Goal: Transaction & Acquisition: Book appointment/travel/reservation

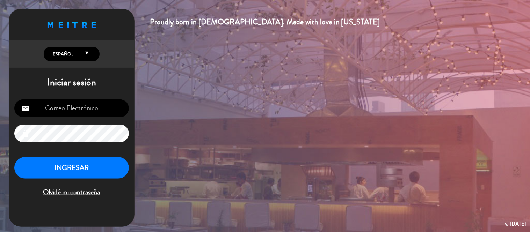
type input "[EMAIL_ADDRESS][DOMAIN_NAME]"
click at [95, 166] on button "INGRESAR" at bounding box center [71, 168] width 115 height 22
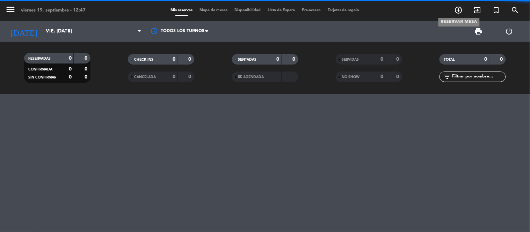
click at [459, 8] on icon "add_circle_outline" at bounding box center [459, 10] width 8 height 8
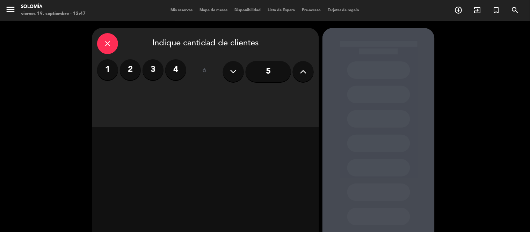
click at [117, 47] on div "close" at bounding box center [107, 43] width 21 height 21
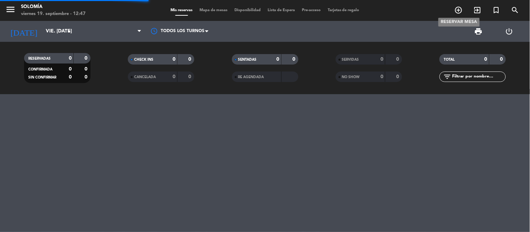
click at [459, 13] on icon "add_circle_outline" at bounding box center [459, 10] width 8 height 8
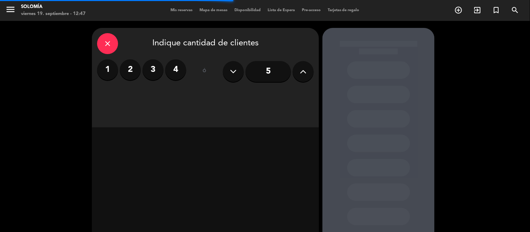
click at [179, 72] on label "4" at bounding box center [175, 69] width 21 height 21
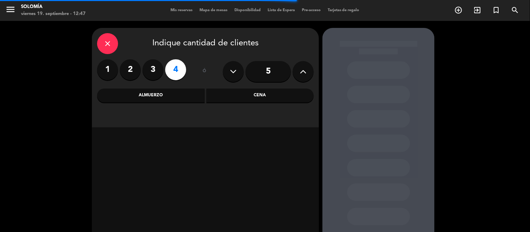
click at [253, 102] on div "Cena" at bounding box center [261, 96] width 108 height 14
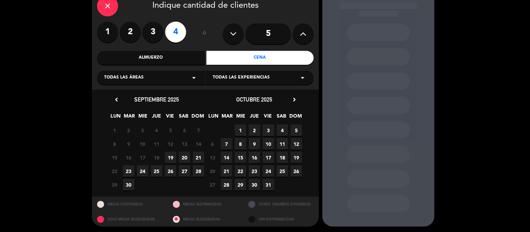
scroll to position [38, 0]
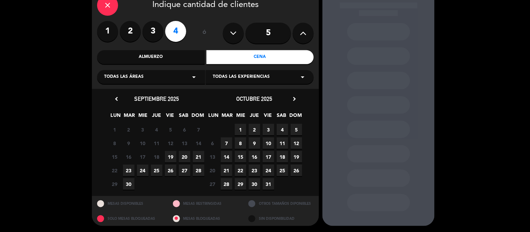
click at [169, 158] on span "19" at bounding box center [171, 157] width 12 height 12
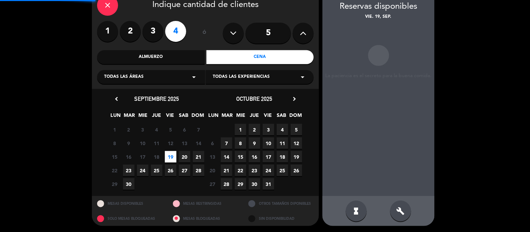
scroll to position [28, 0]
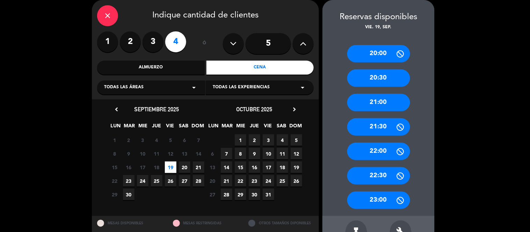
click at [378, 81] on div "20:30" at bounding box center [378, 78] width 63 height 17
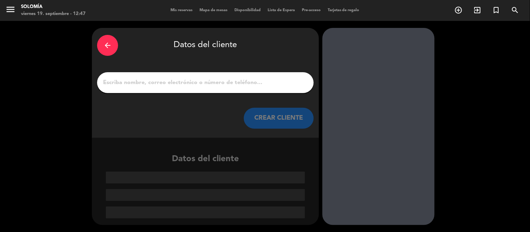
scroll to position [0, 0]
click at [224, 82] on input "1" at bounding box center [205, 83] width 206 height 10
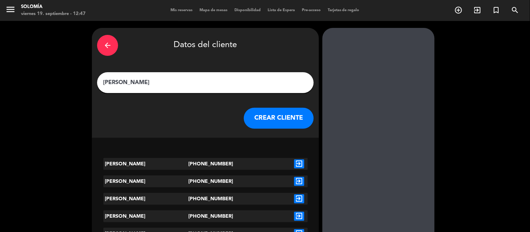
type input "[PERSON_NAME]"
click at [298, 199] on icon "exit_to_app" at bounding box center [299, 199] width 10 height 9
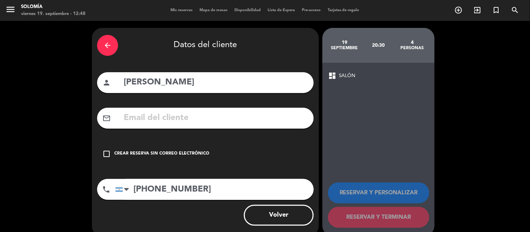
drag, startPoint x: 160, startPoint y: 190, endPoint x: 253, endPoint y: 192, distance: 93.4
click at [253, 192] on input "[PHONE_NUMBER]" at bounding box center [214, 189] width 199 height 21
type input "[PHONE_NUMBER]"
drag, startPoint x: 129, startPoint y: 151, endPoint x: 170, endPoint y: 152, distance: 40.9
click at [129, 151] on div "Crear reserva sin correo electrónico" at bounding box center [161, 154] width 95 height 7
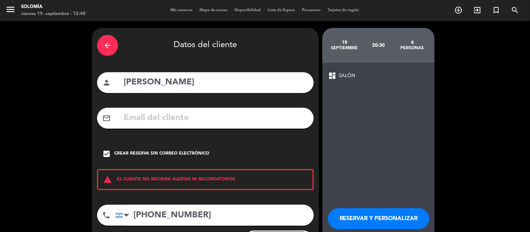
click at [367, 217] on button "RESERVAR Y PERSONALIZAR" at bounding box center [378, 219] width 101 height 21
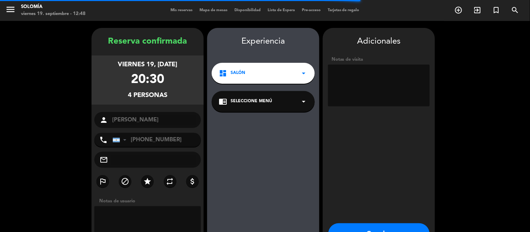
scroll to position [28, 0]
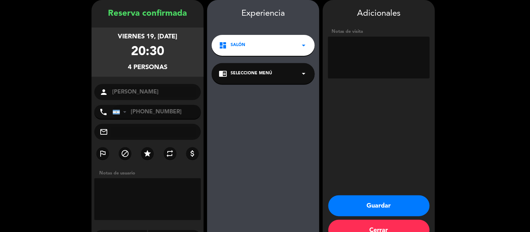
click at [359, 59] on textarea at bounding box center [379, 58] width 102 height 42
type textarea "adentro"
click at [380, 200] on button "Guardar" at bounding box center [379, 206] width 101 height 21
